Goal: Navigation & Orientation: Find specific page/section

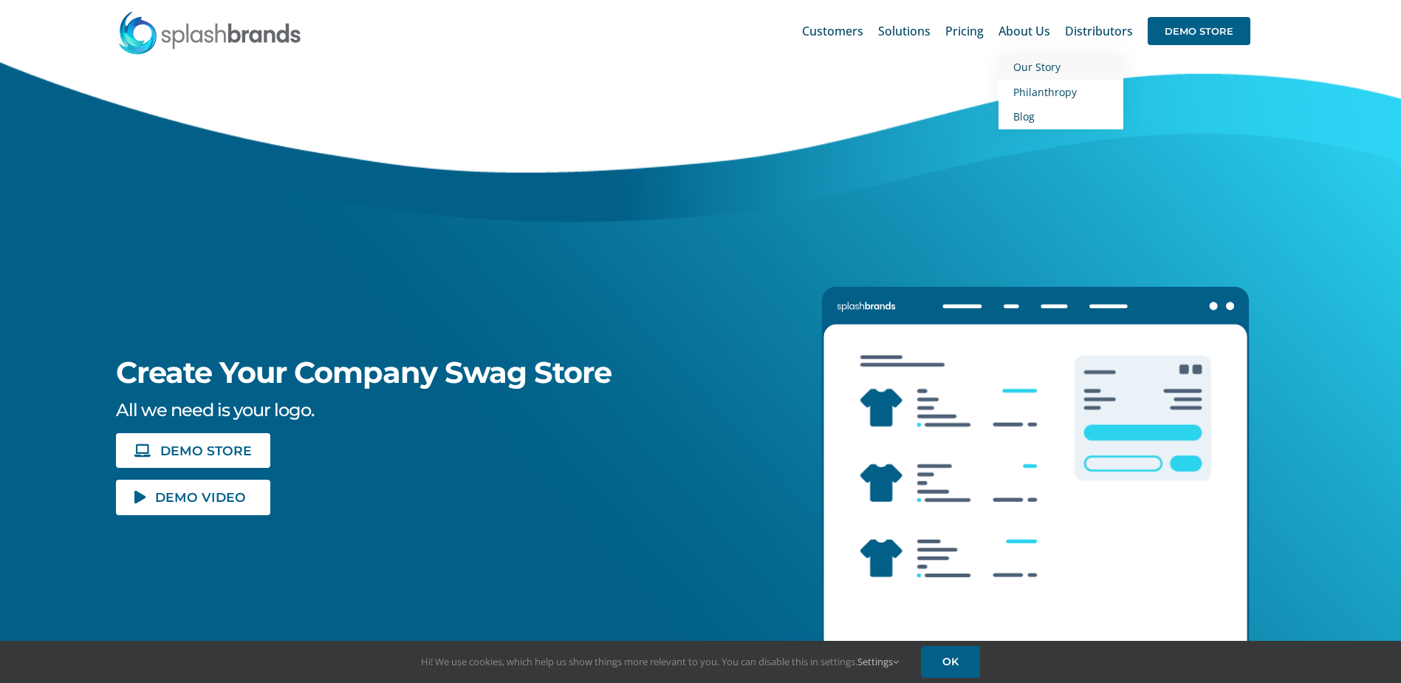
click at [1059, 71] on span "Our Story" at bounding box center [1036, 67] width 47 height 14
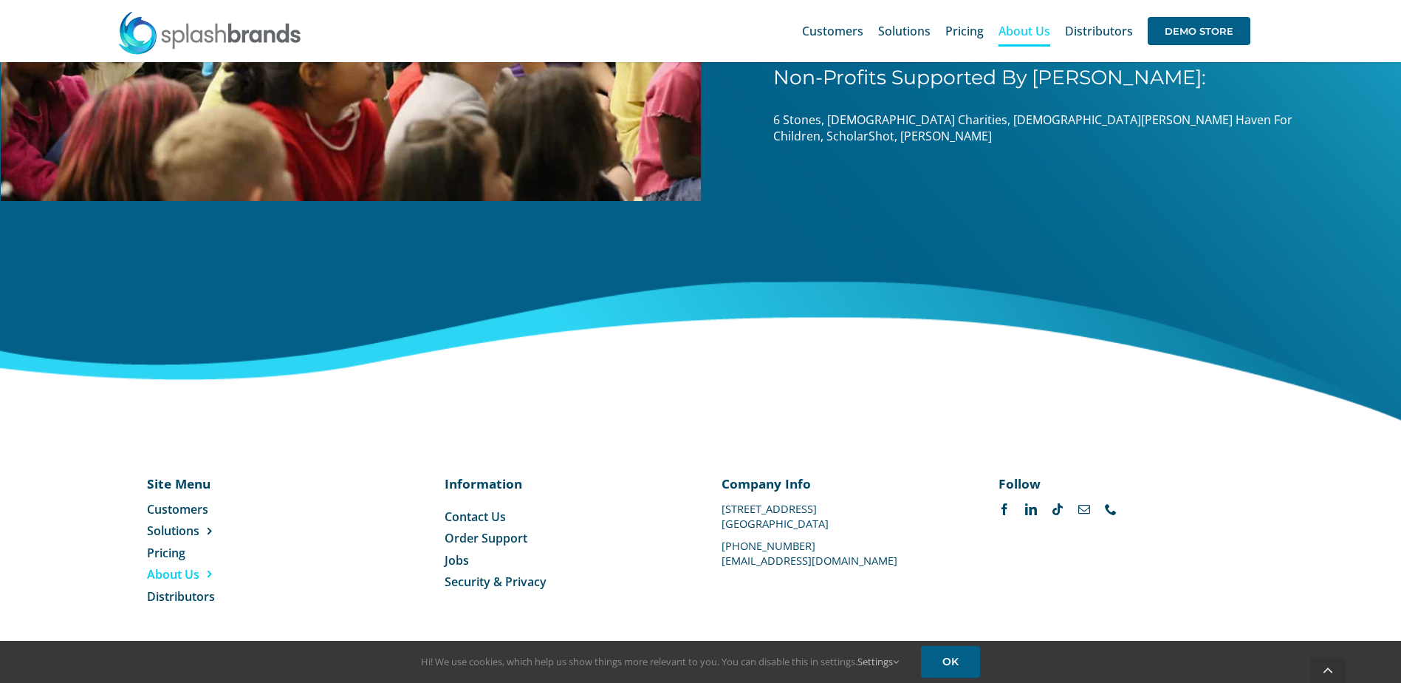
scroll to position [2303, 0]
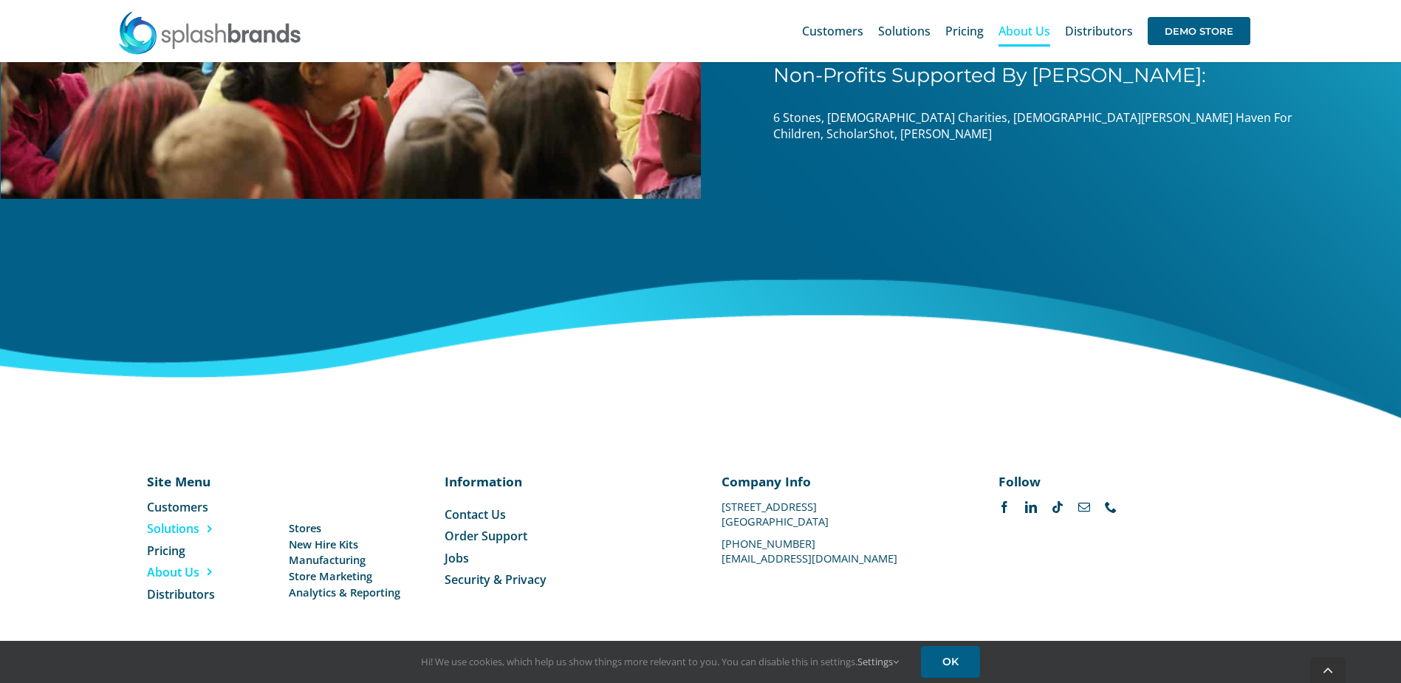
click at [200, 528] on span "Menu" at bounding box center [205, 529] width 13 height 12
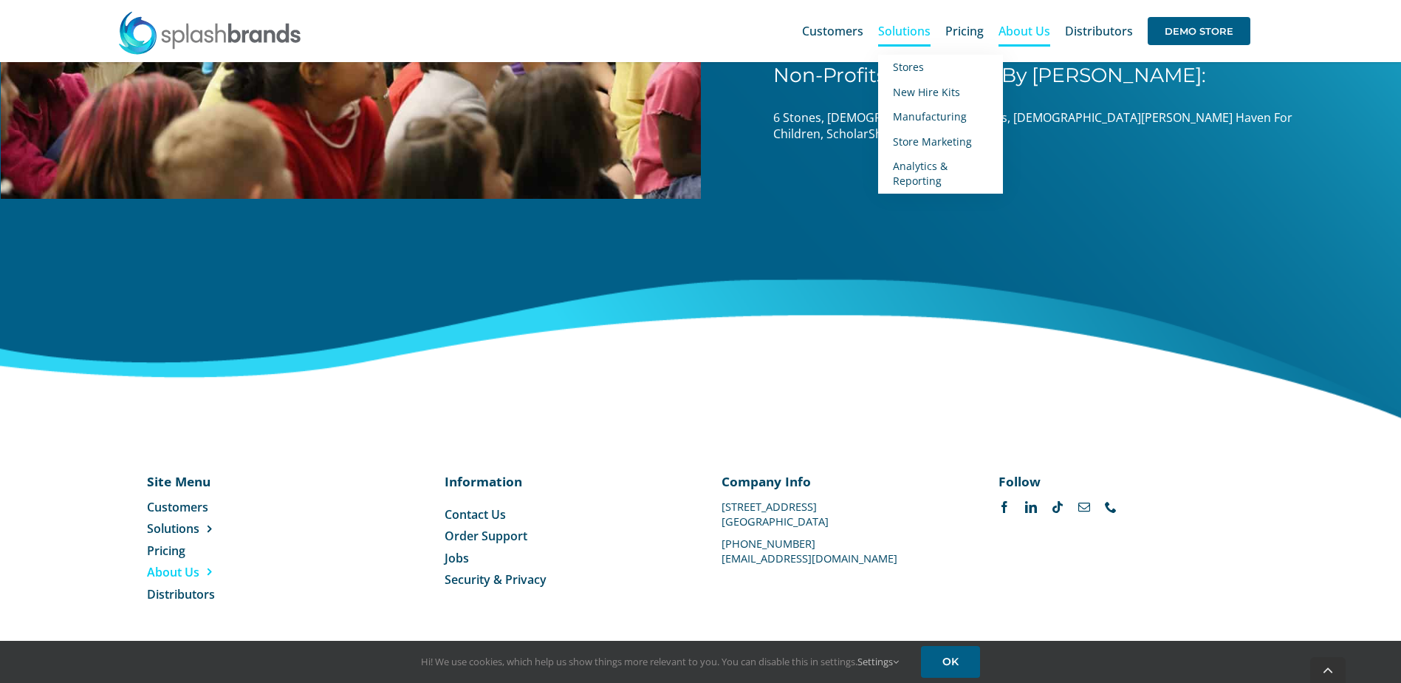
click at [907, 26] on span "Solutions" at bounding box center [904, 31] width 52 height 12
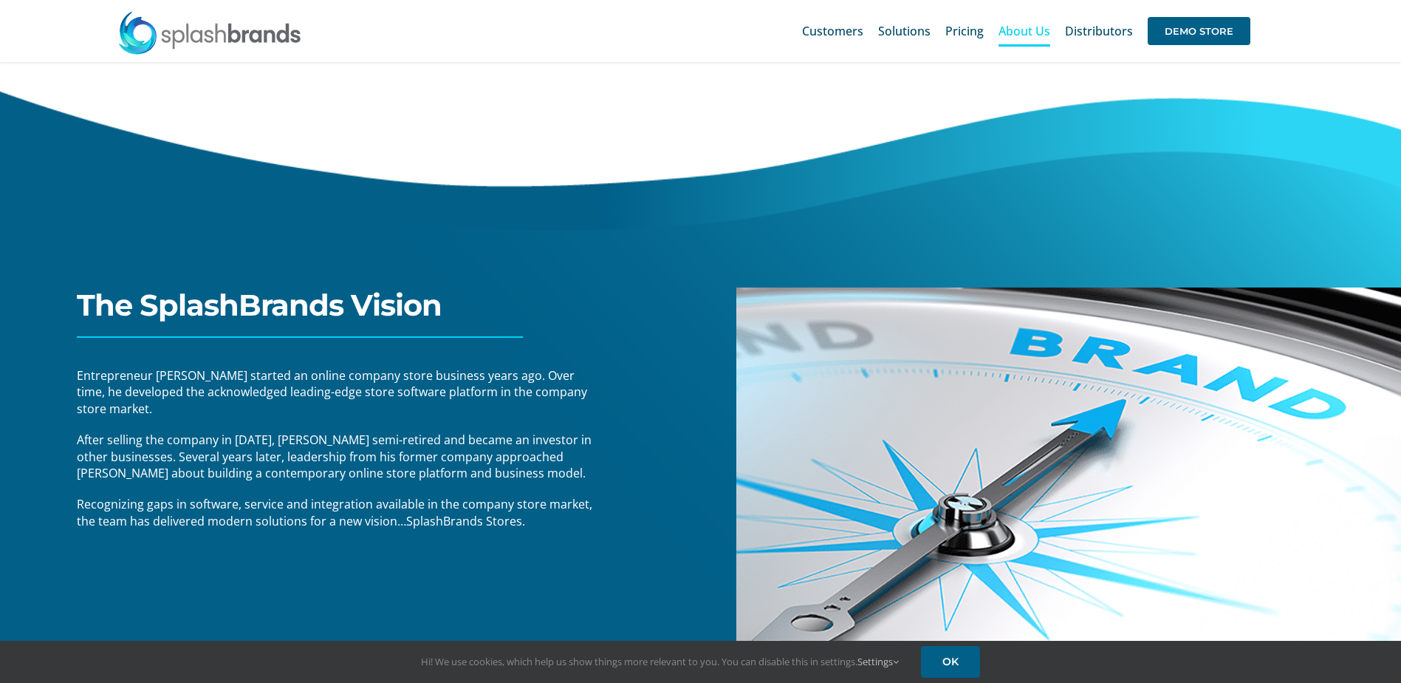
scroll to position [0, 0]
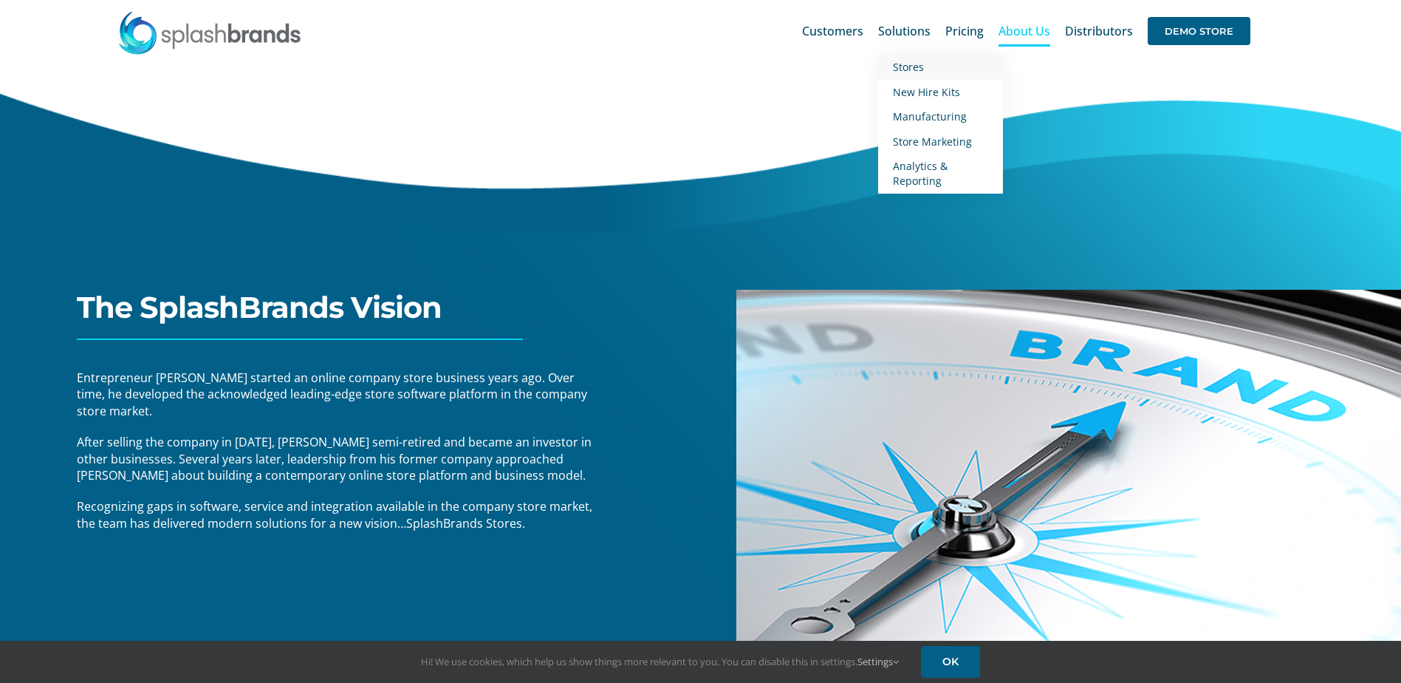
click at [913, 69] on span "Stores" at bounding box center [908, 67] width 31 height 14
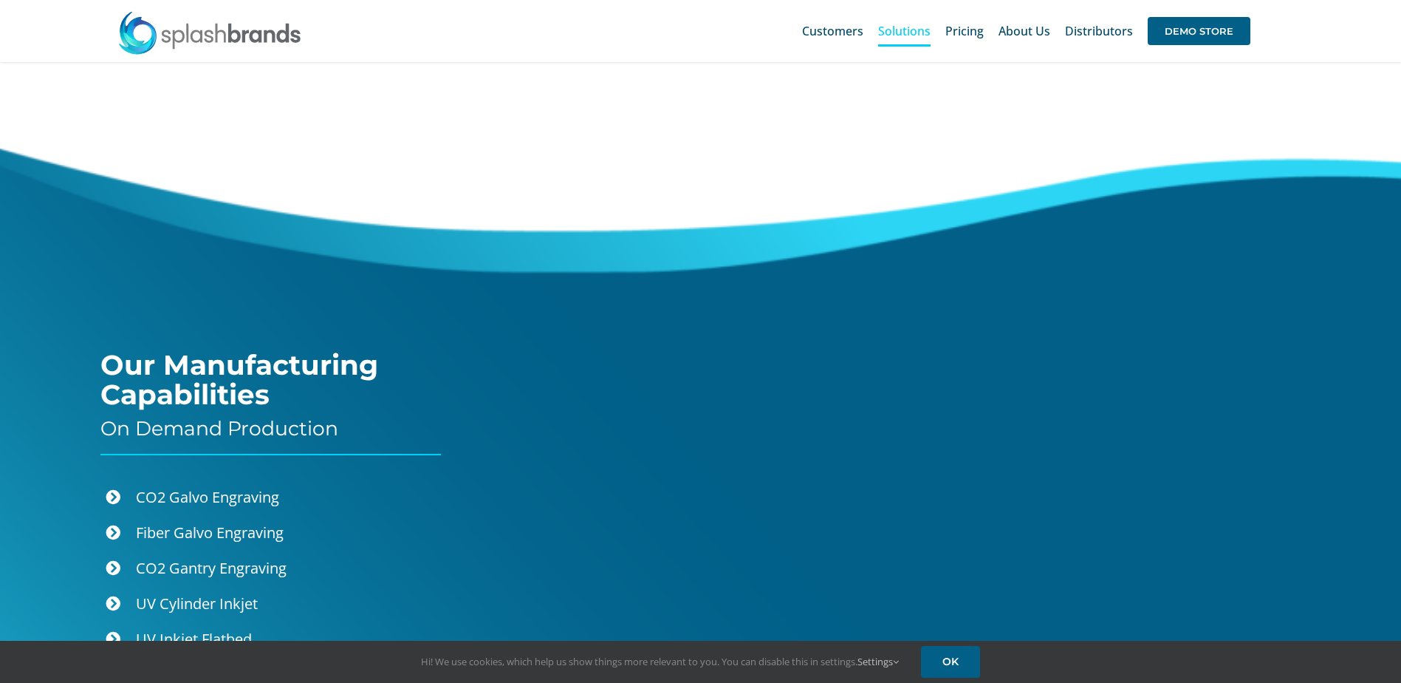
scroll to position [3173, 0]
